Goal: Information Seeking & Learning: Learn about a topic

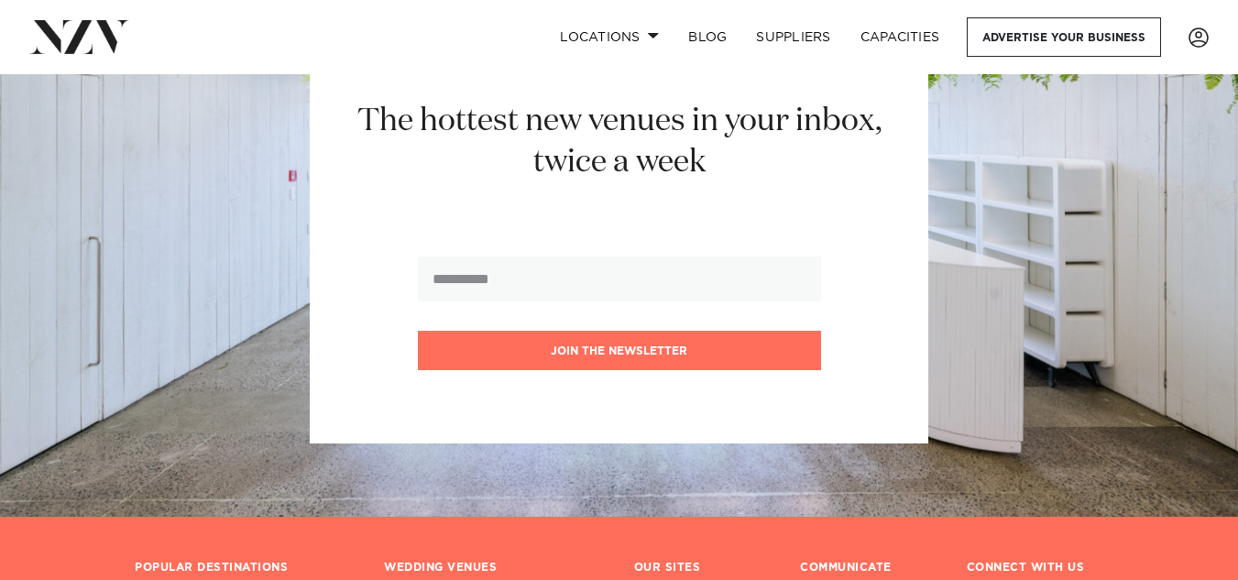
scroll to position [11178, 0]
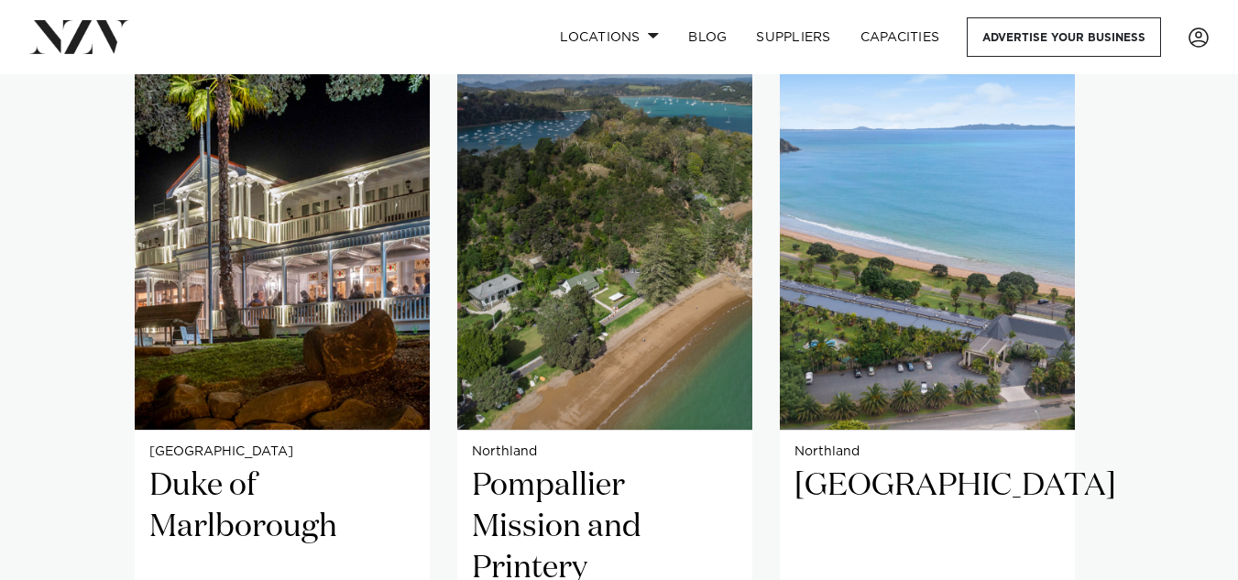
scroll to position [1322, 0]
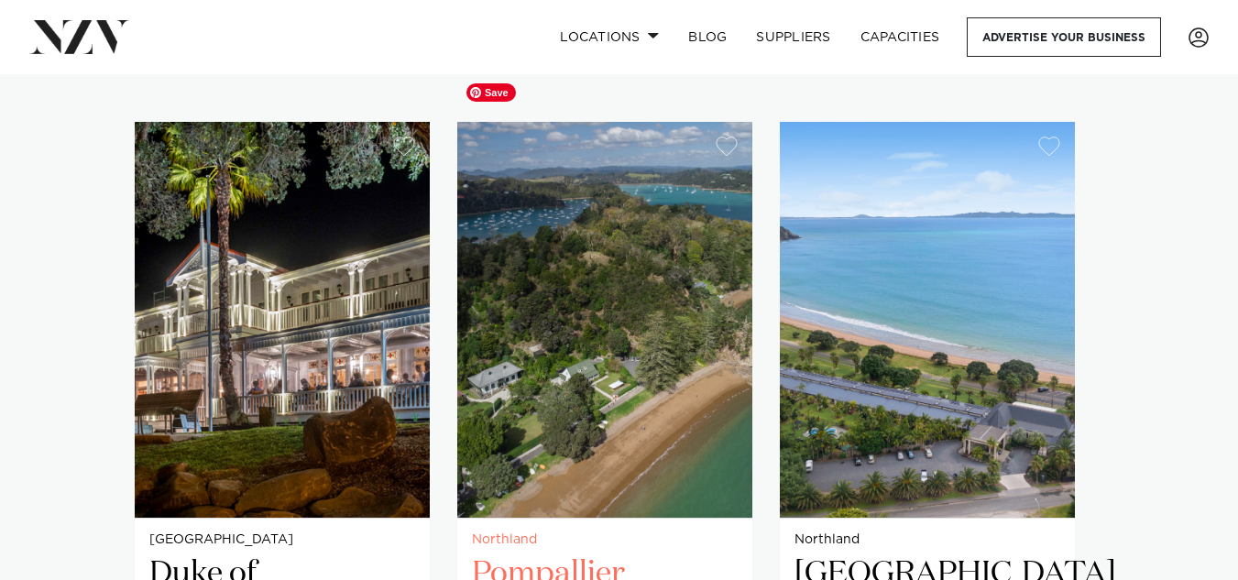
click at [532, 272] on img "2 / 3" at bounding box center [604, 320] width 295 height 396
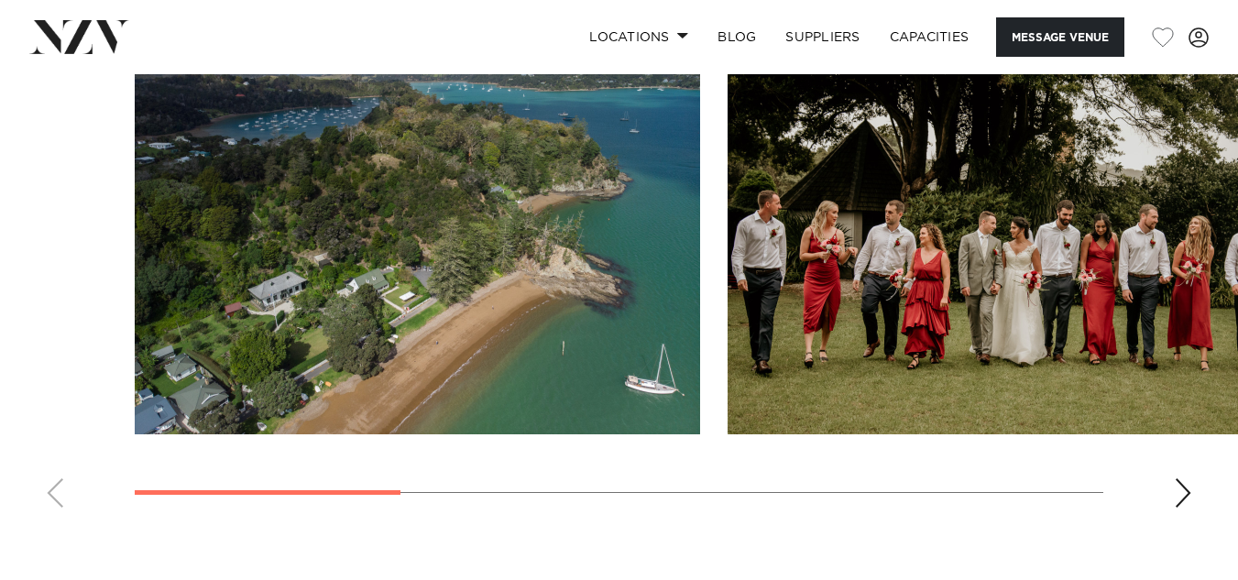
scroll to position [1792, 0]
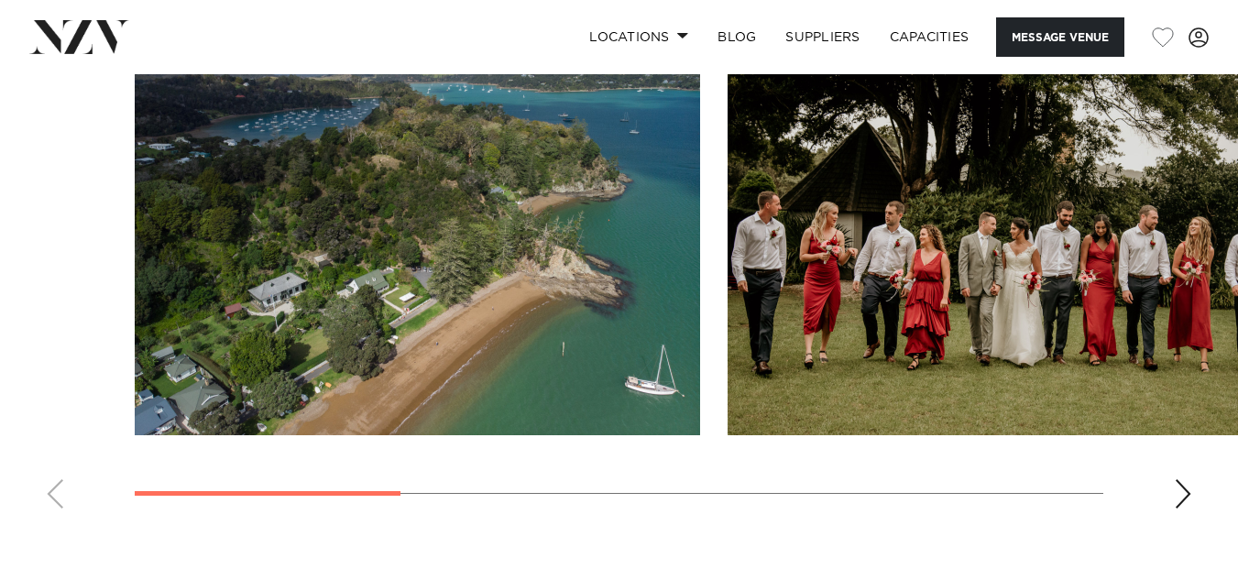
click at [1181, 499] on div "Next slide" at bounding box center [1183, 493] width 18 height 29
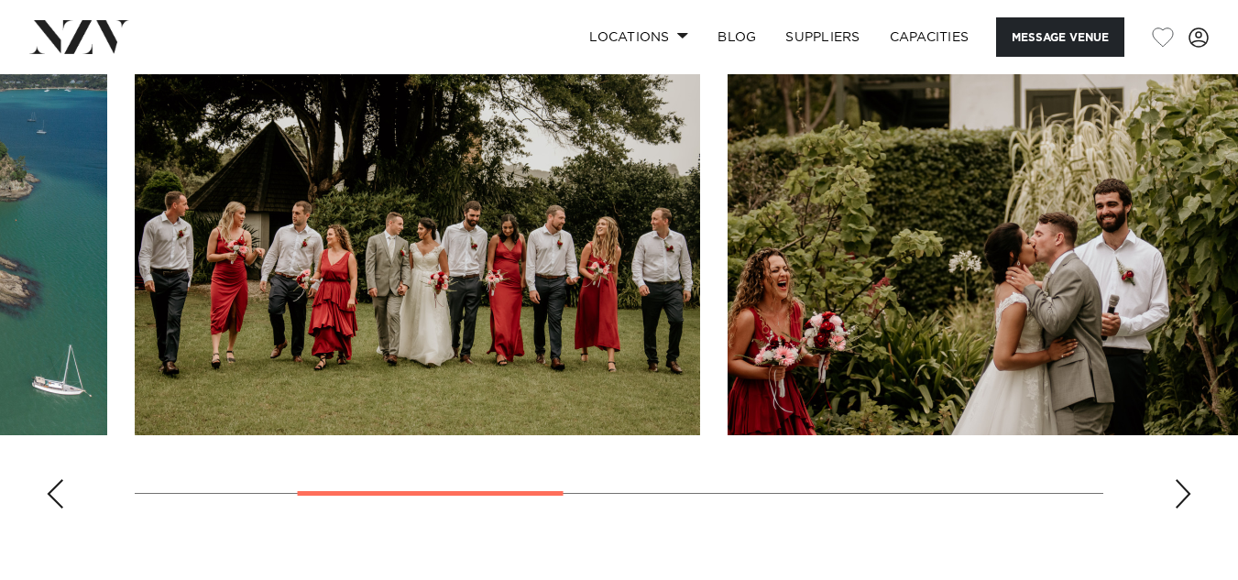
click at [1181, 499] on div "Next slide" at bounding box center [1183, 493] width 18 height 29
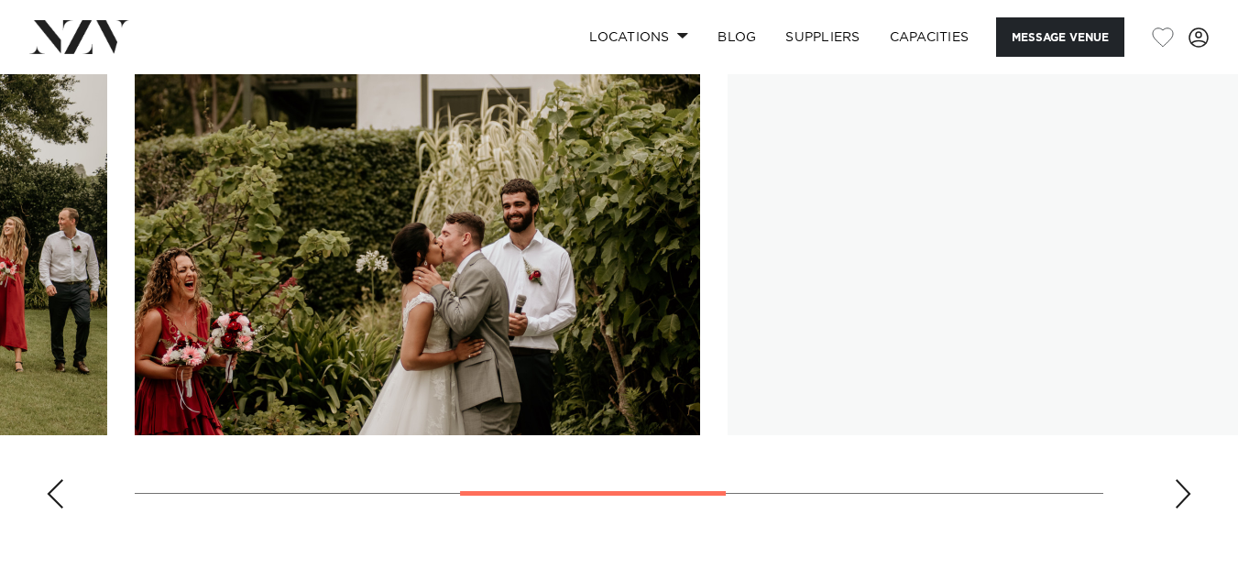
click at [1181, 499] on div "Next slide" at bounding box center [1183, 493] width 18 height 29
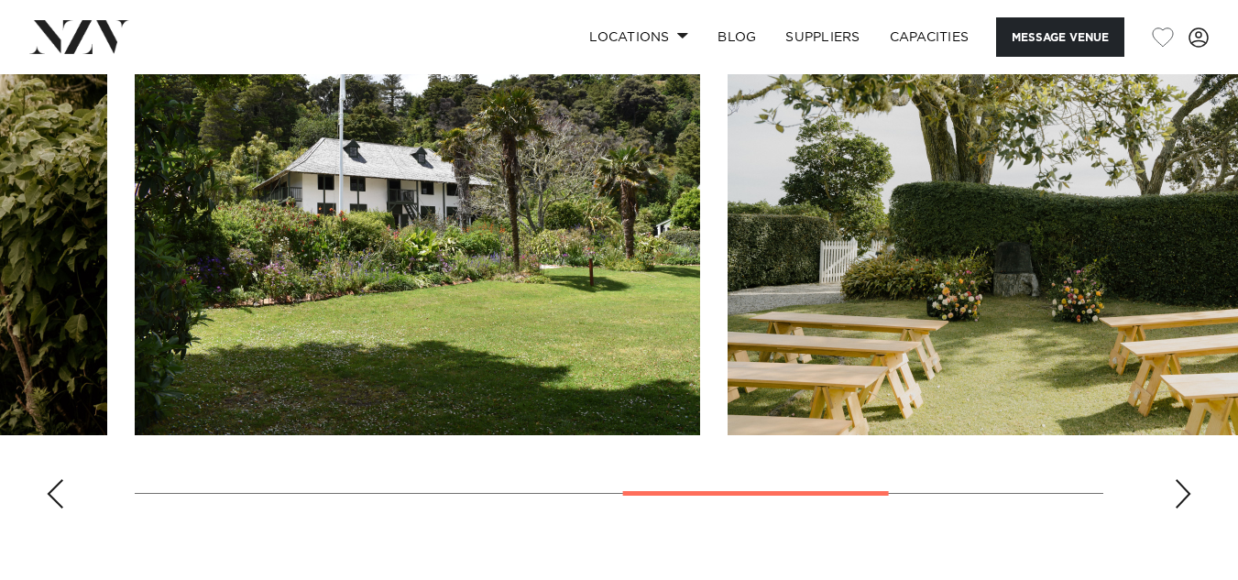
click at [1181, 499] on div "Next slide" at bounding box center [1183, 493] width 18 height 29
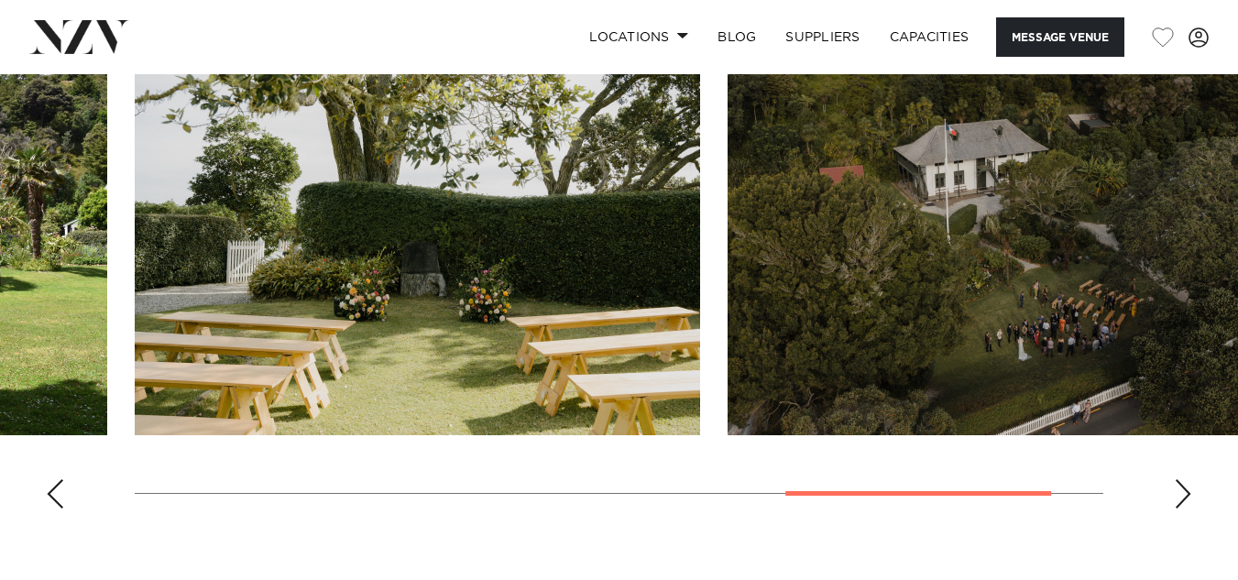
click at [1181, 499] on div "Next slide" at bounding box center [1183, 493] width 18 height 29
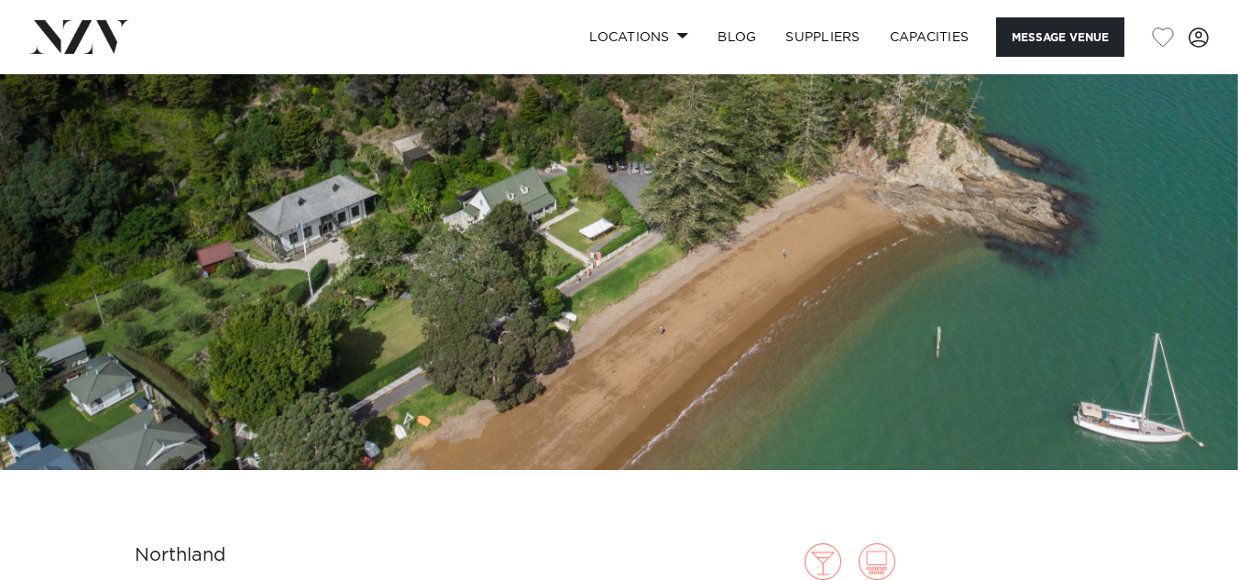
scroll to position [0, 0]
